Goal: Check status: Check status

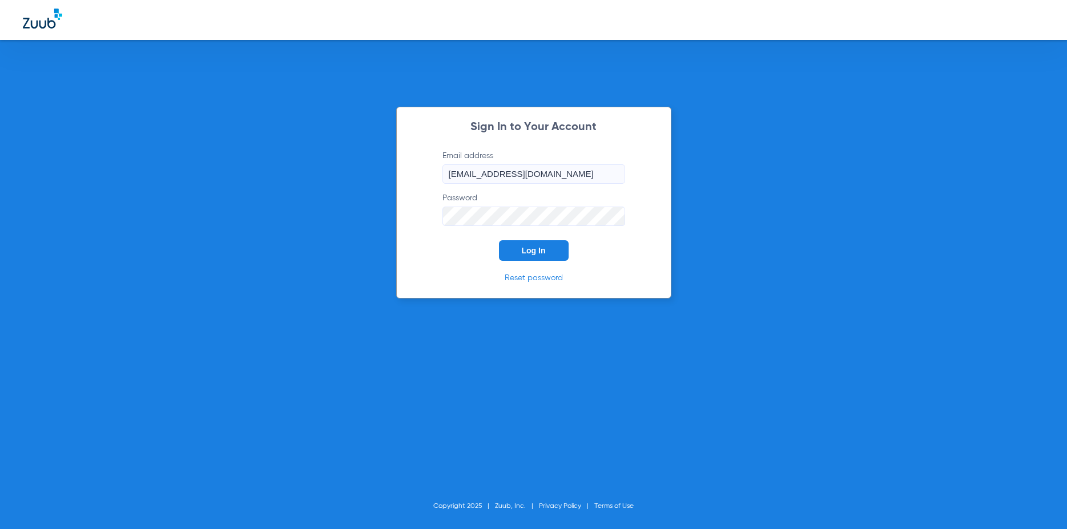
click at [533, 249] on span "Log In" at bounding box center [534, 250] width 24 height 9
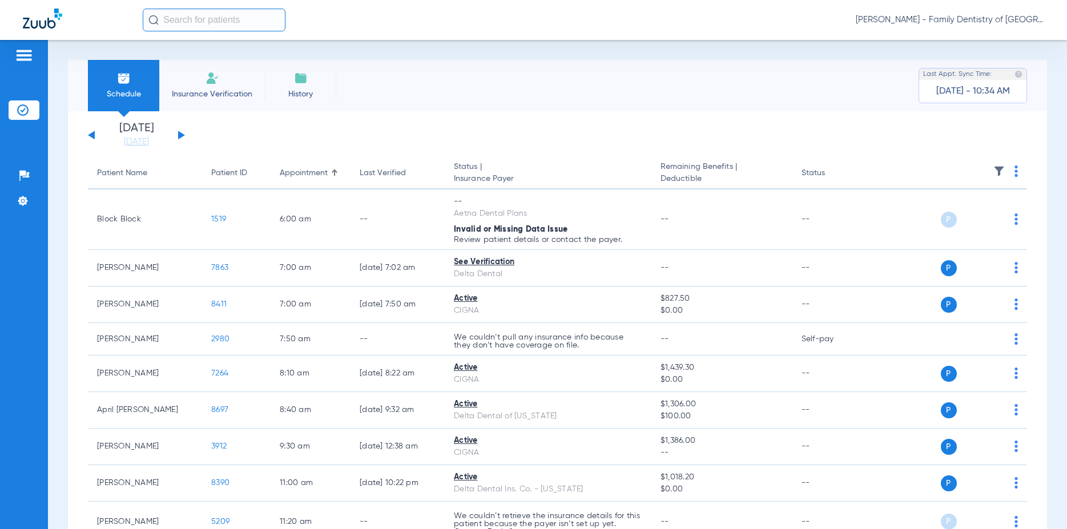
click at [180, 134] on button at bounding box center [181, 135] width 7 height 9
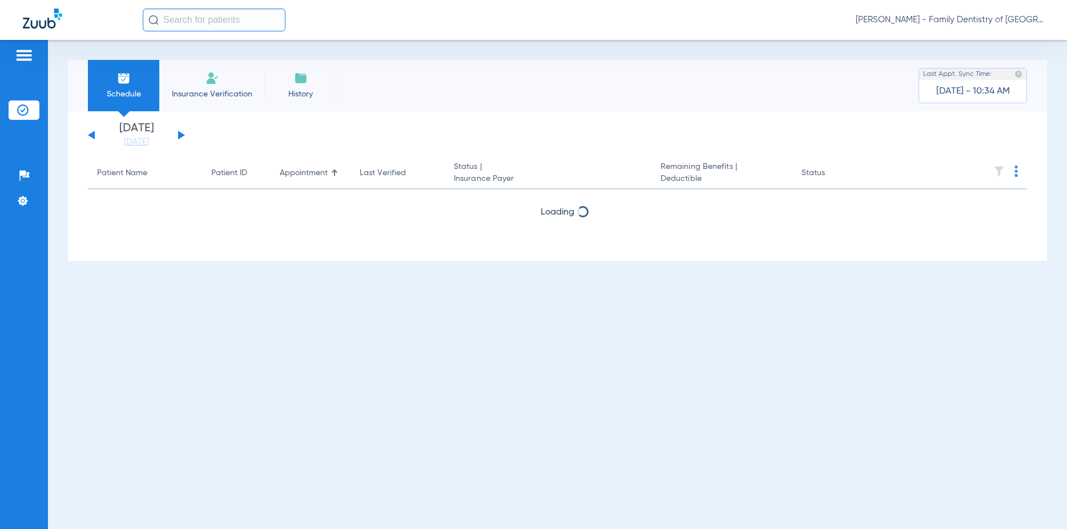
click at [180, 135] on button at bounding box center [181, 135] width 7 height 9
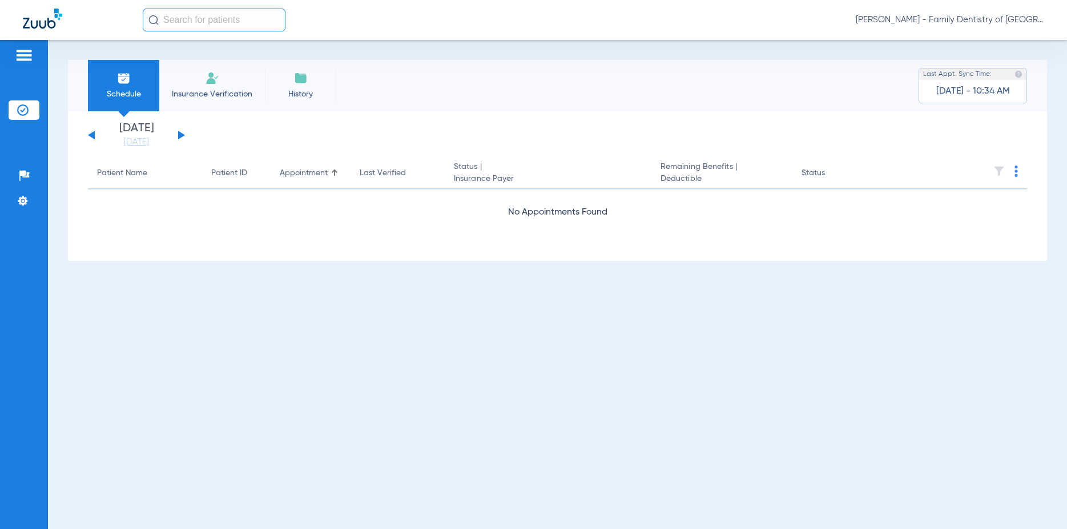
click at [180, 135] on button at bounding box center [181, 135] width 7 height 9
